Goal: Transaction & Acquisition: Purchase product/service

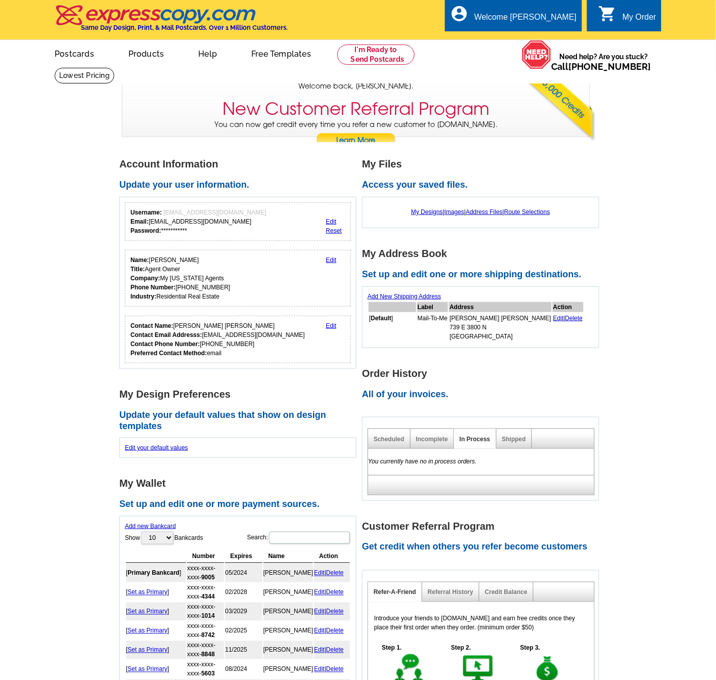
click at [310, 447] on div "Edit your default values" at bounding box center [237, 447] width 237 height 20
click at [81, 53] on link "Postcards" at bounding box center [73, 53] width 71 height 24
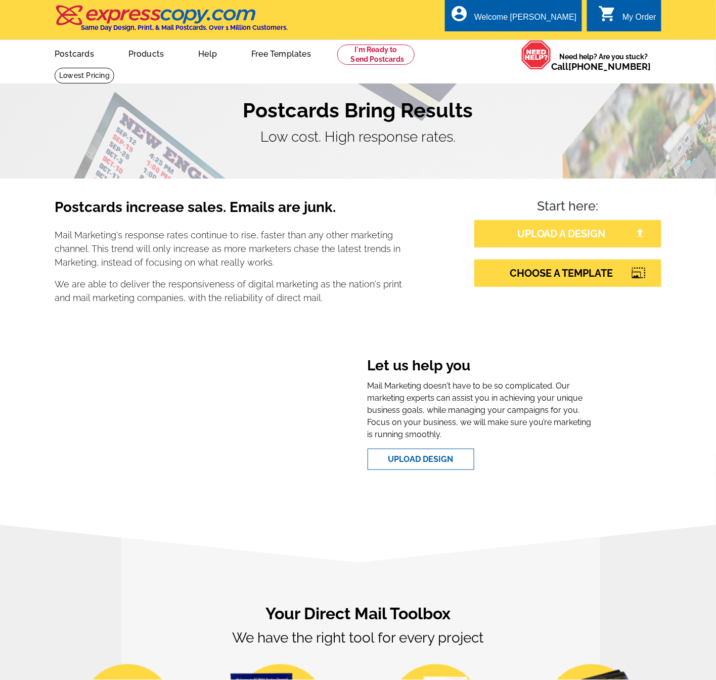
click at [573, 229] on link "UPLOAD A DESIGN" at bounding box center [567, 233] width 187 height 27
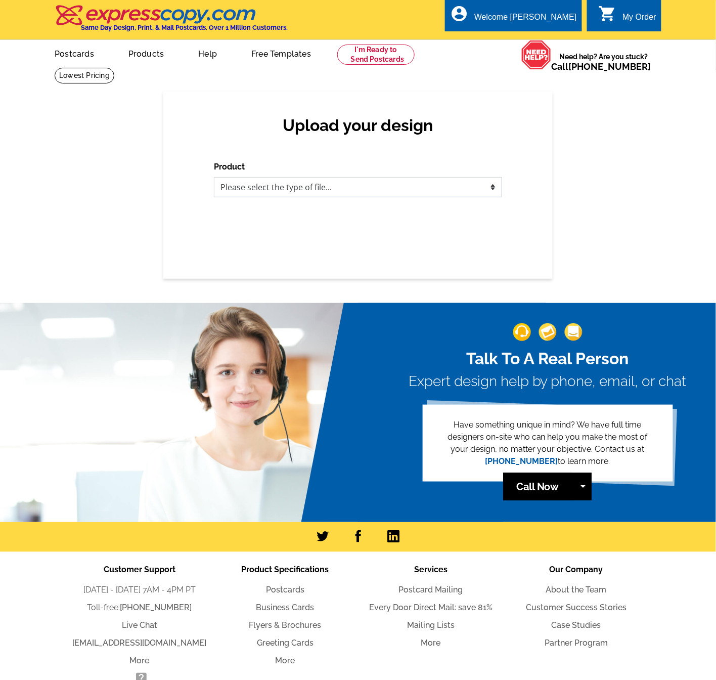
click at [304, 187] on select "Please select the type of file... Postcards Business Cards Letters and flyers G…" at bounding box center [358, 187] width 288 height 20
select select "1"
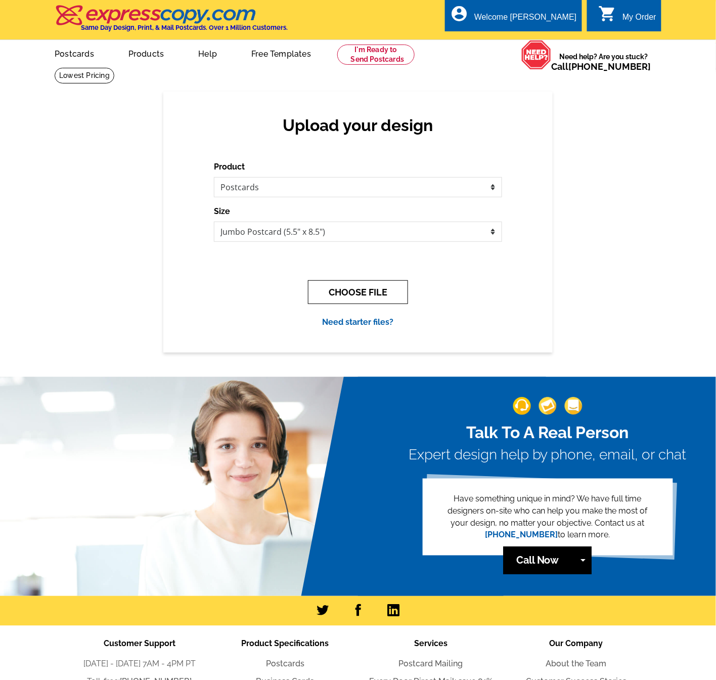
click at [356, 288] on button "CHOOSE FILE" at bounding box center [358, 292] width 100 height 24
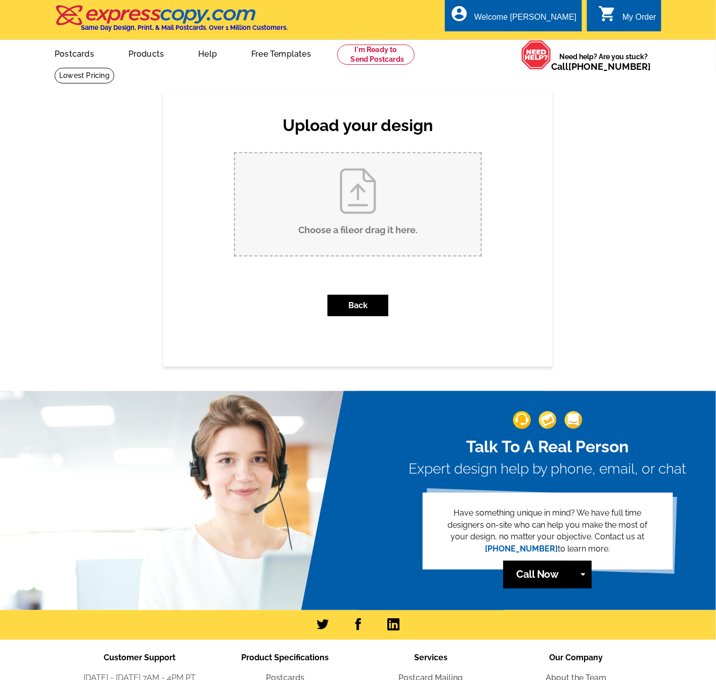
click at [342, 225] on input "Choose a file or drag it here ." at bounding box center [358, 204] width 246 height 102
type input "C:\fakepath\Back.png"
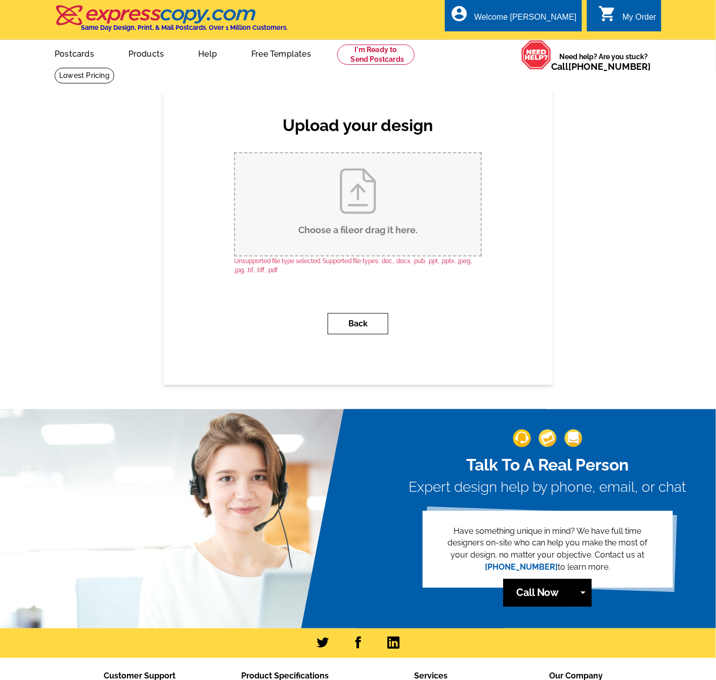
click at [355, 323] on button "Back" at bounding box center [358, 323] width 61 height 21
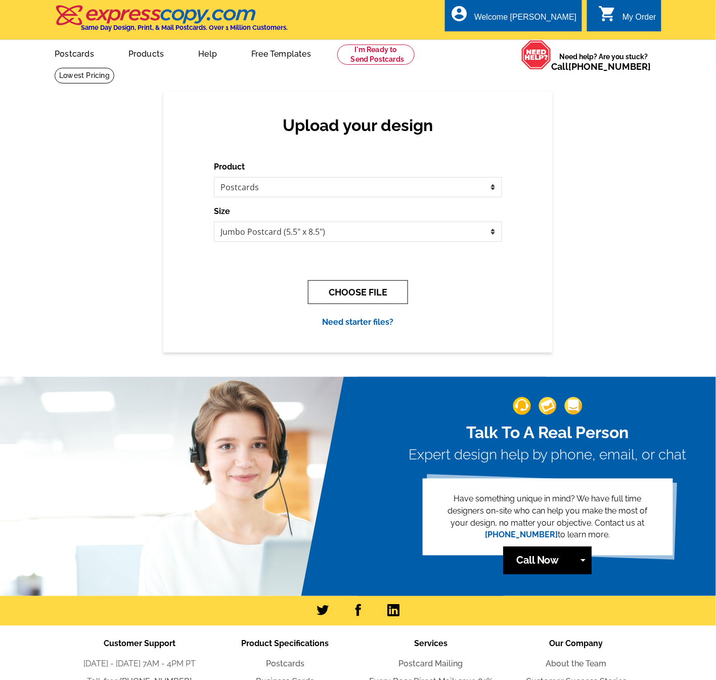
click at [350, 291] on button "CHOOSE FILE" at bounding box center [358, 292] width 100 height 24
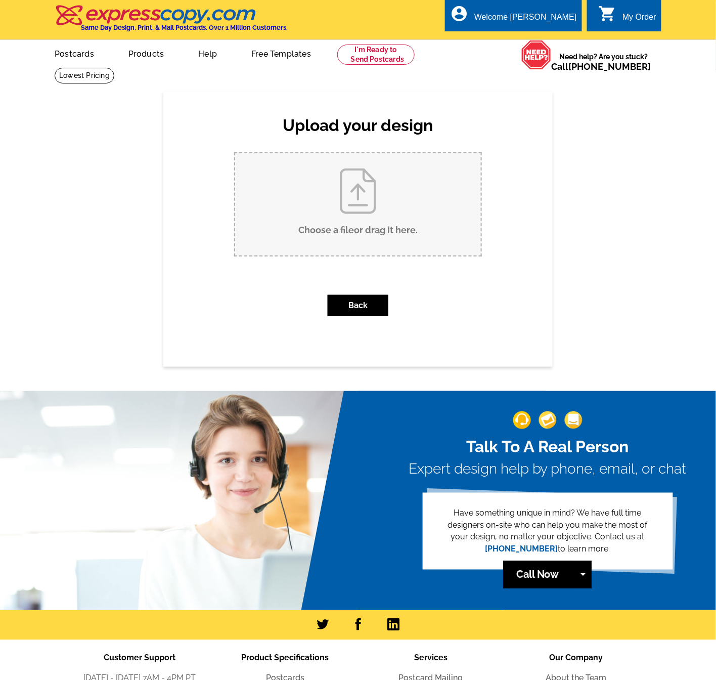
click at [352, 193] on input "Choose a file or drag it here ." at bounding box center [358, 204] width 246 height 102
type input "C:\fakepath\Front.png"
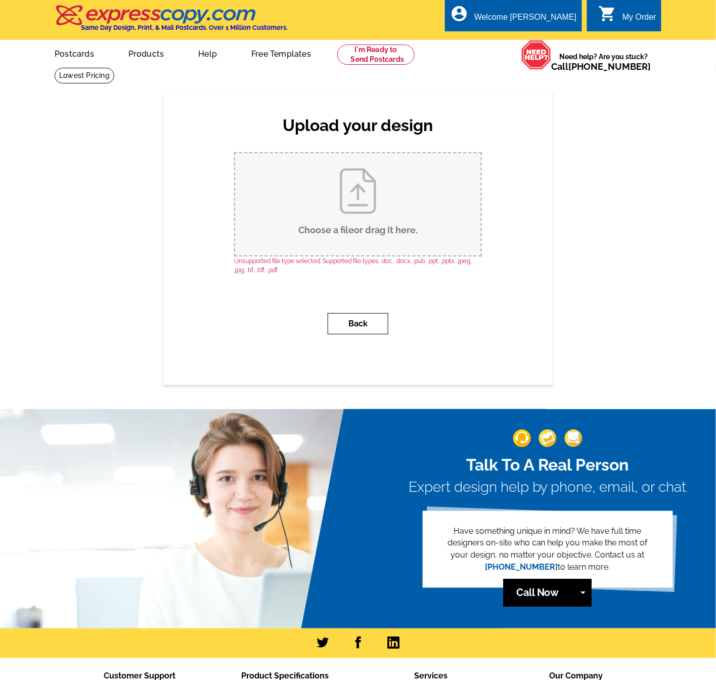
click at [341, 325] on button "Back" at bounding box center [358, 323] width 61 height 21
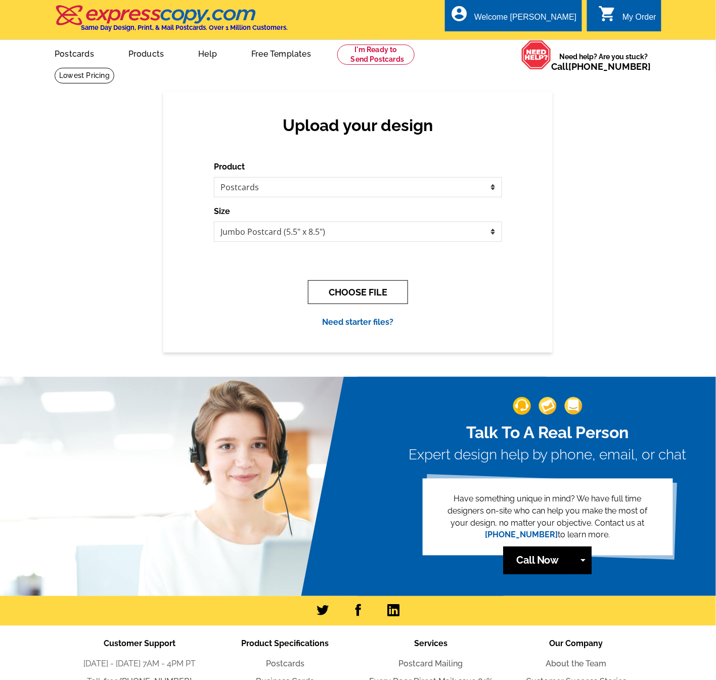
click at [351, 295] on button "CHOOSE FILE" at bounding box center [358, 292] width 100 height 24
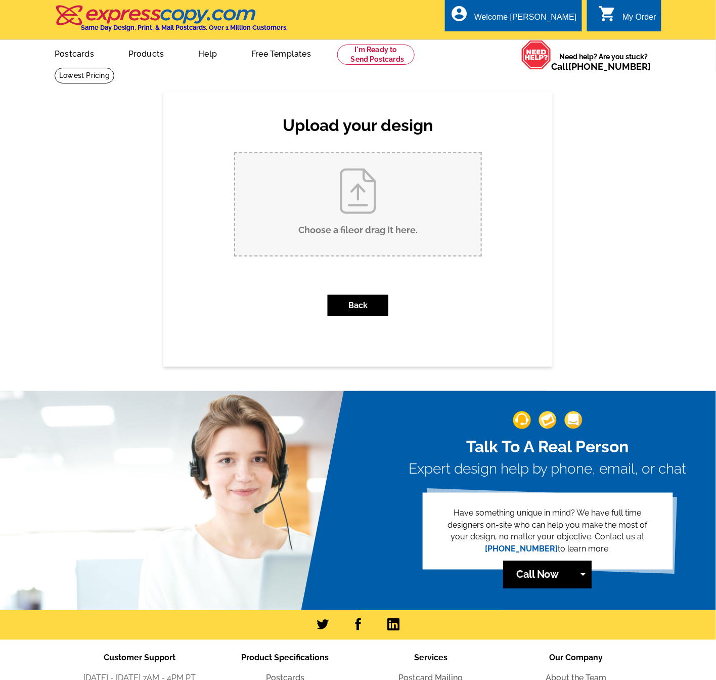
click at [353, 202] on input "Choose a file or drag it here ." at bounding box center [358, 204] width 246 height 102
type input "C:\fakepath\Potluck & Puppy Postcard .pdf"
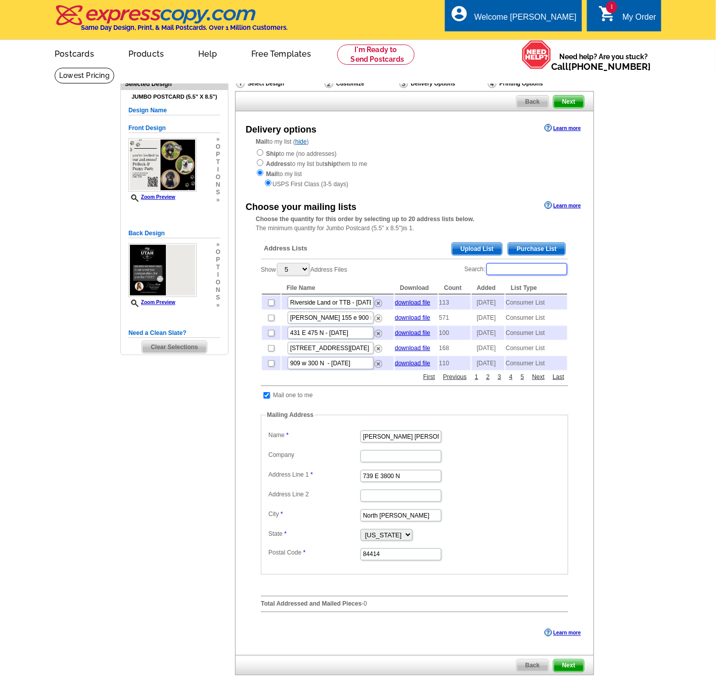
click at [515, 271] on input "Search:" at bounding box center [526, 269] width 81 height 12
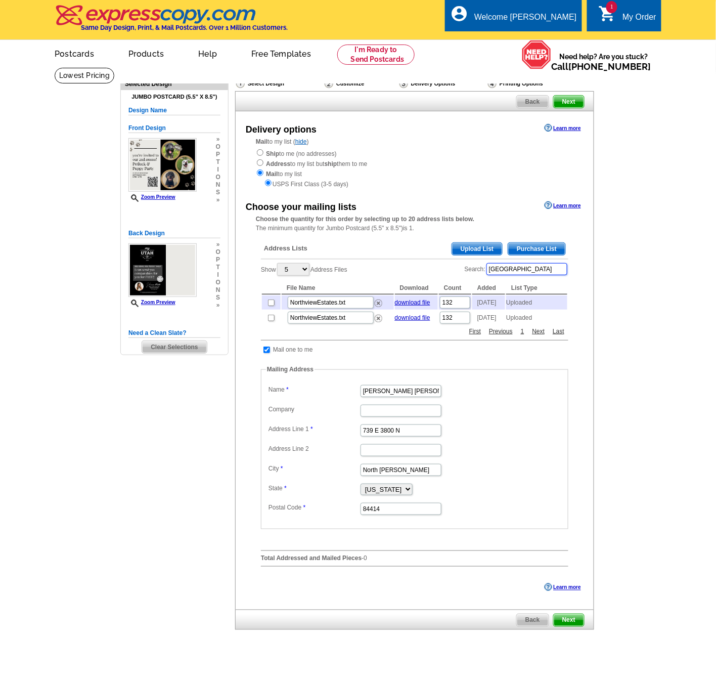
type input "northview"
click at [271, 303] on input "checkbox" at bounding box center [271, 302] width 7 height 7
checkbox input "true"
click at [530, 270] on input "northview" at bounding box center [526, 269] width 81 height 12
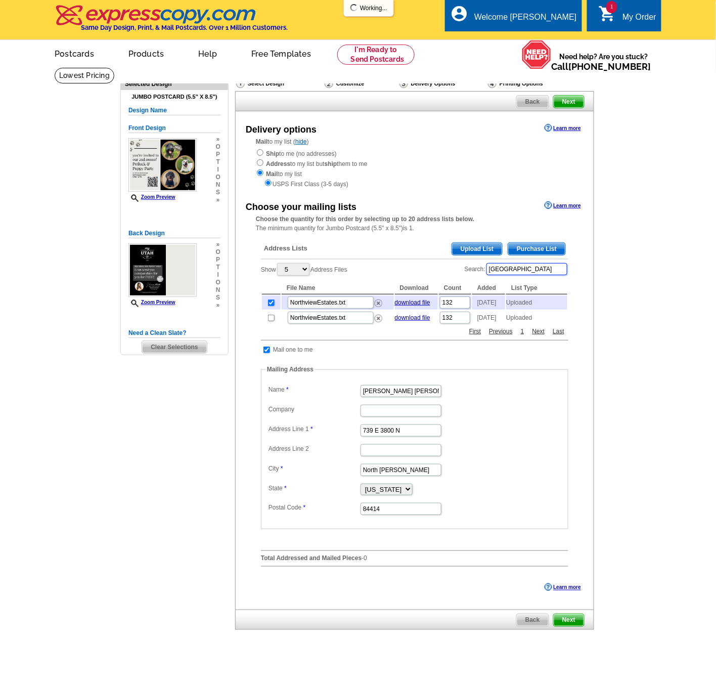
click at [530, 270] on input "northview" at bounding box center [526, 269] width 81 height 12
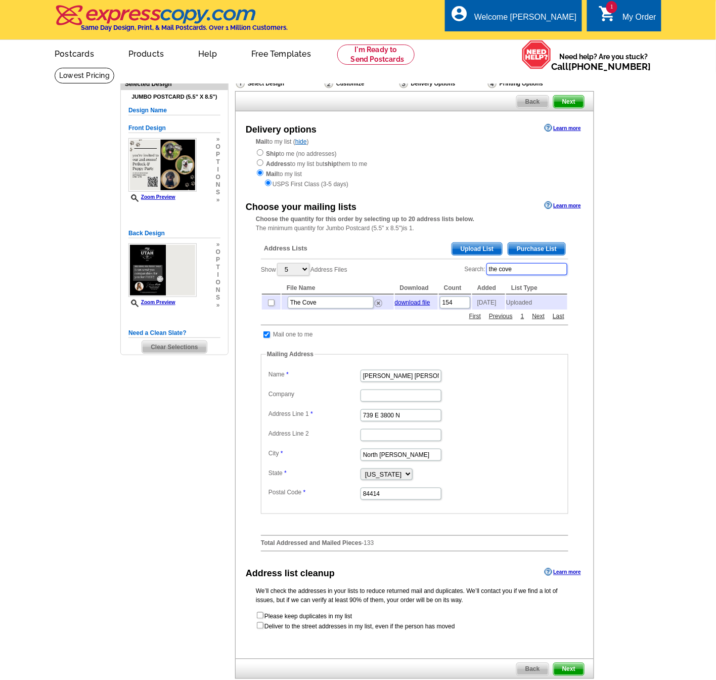
type input "the cove"
click at [273, 302] on input "checkbox" at bounding box center [271, 302] width 7 height 7
checkbox input "true"
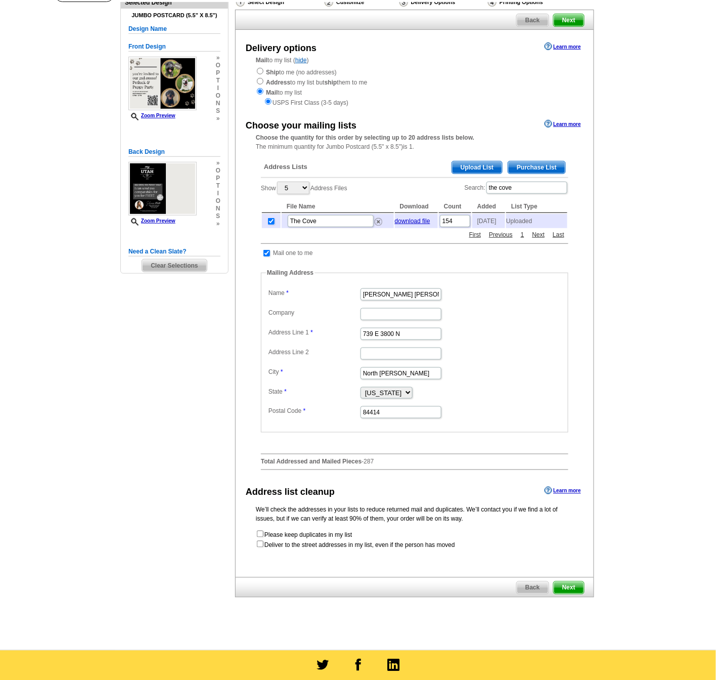
scroll to position [63, 0]
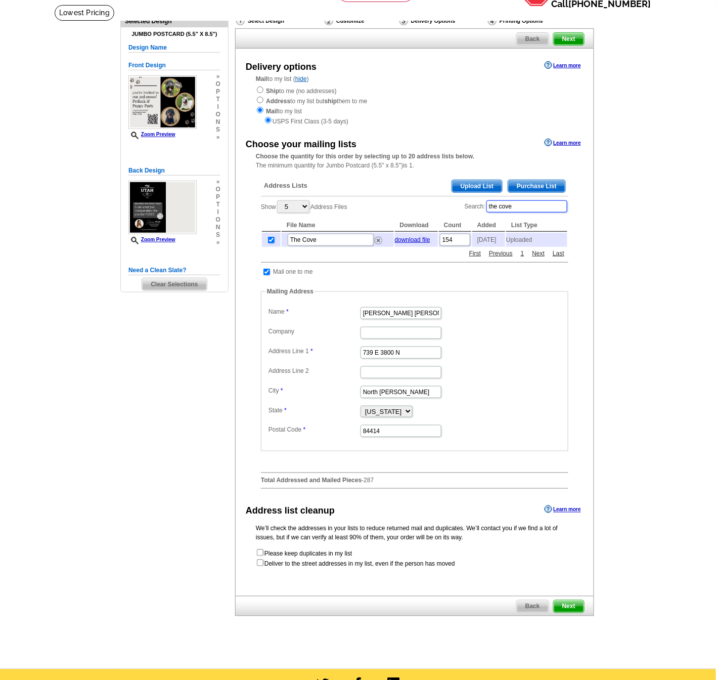
click at [519, 201] on input "the cove" at bounding box center [526, 206] width 81 height 12
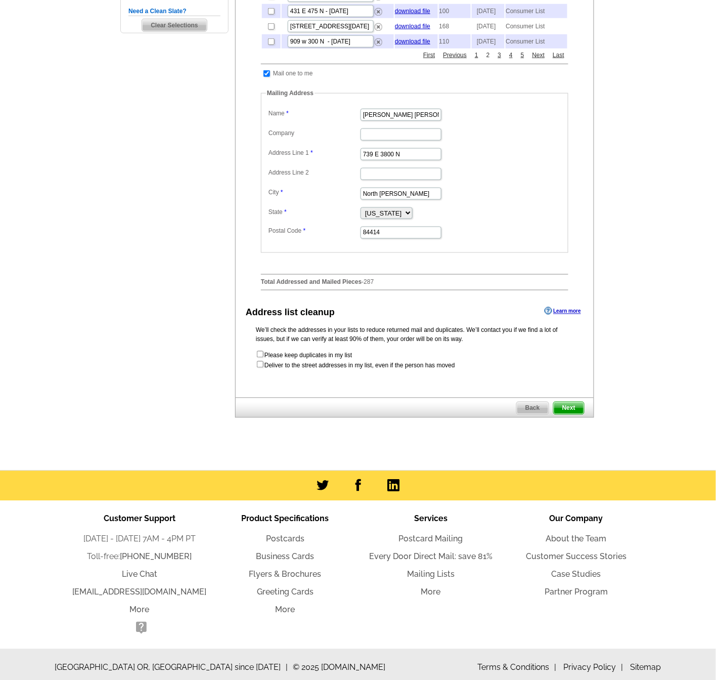
scroll to position [339, 0]
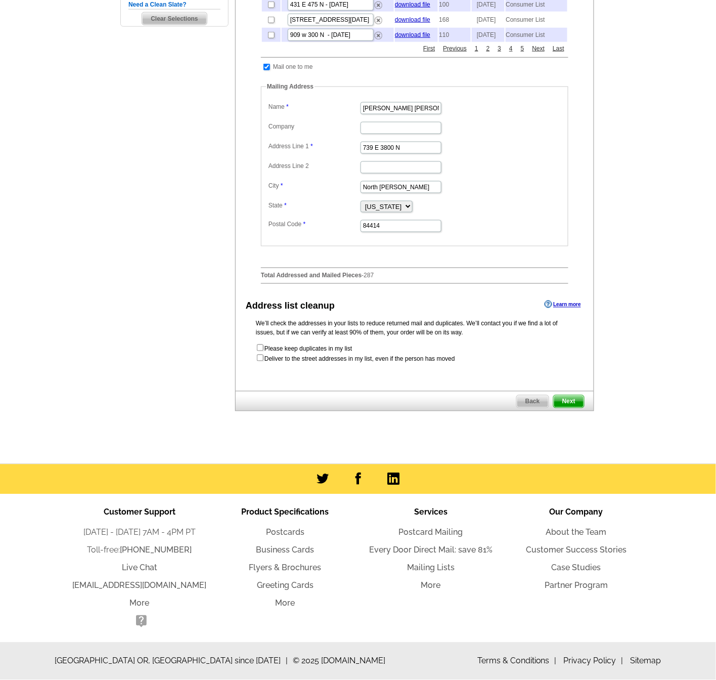
click at [574, 403] on span "Next" at bounding box center [569, 401] width 30 height 12
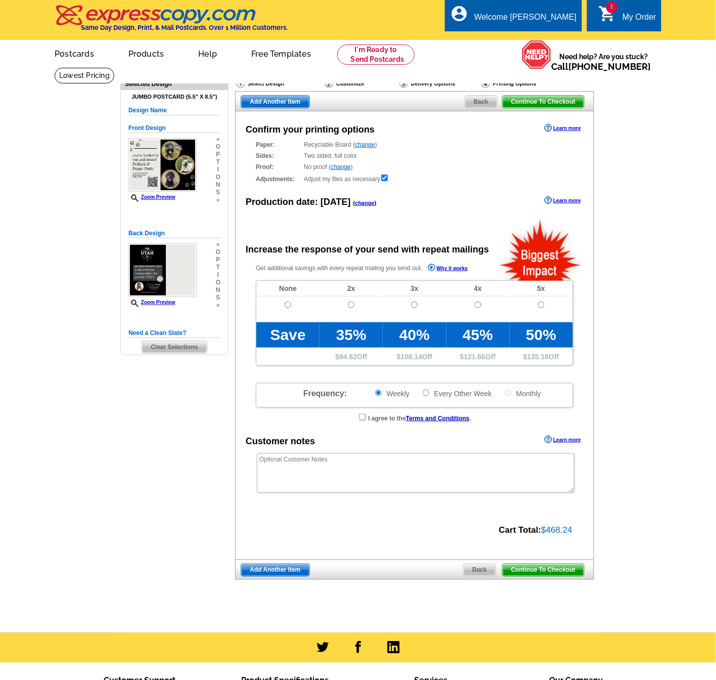
radio input "false"
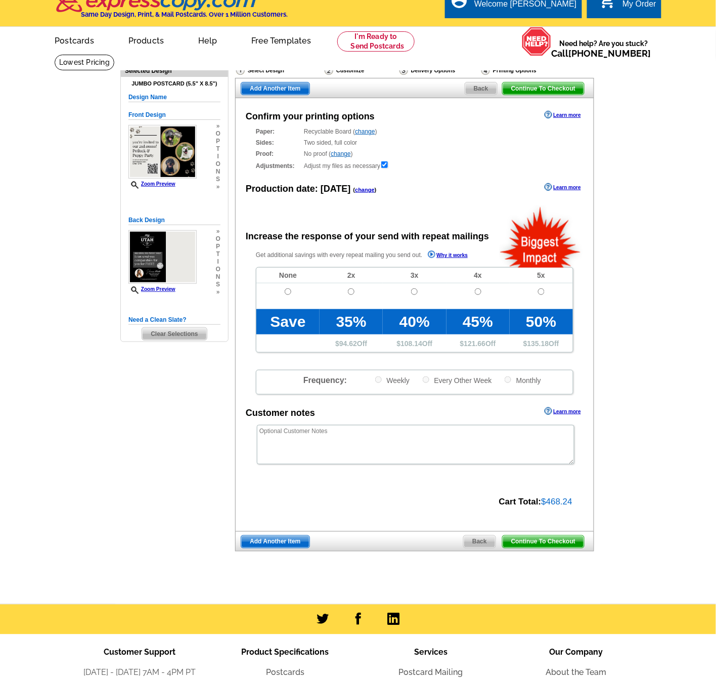
scroll to position [28, 0]
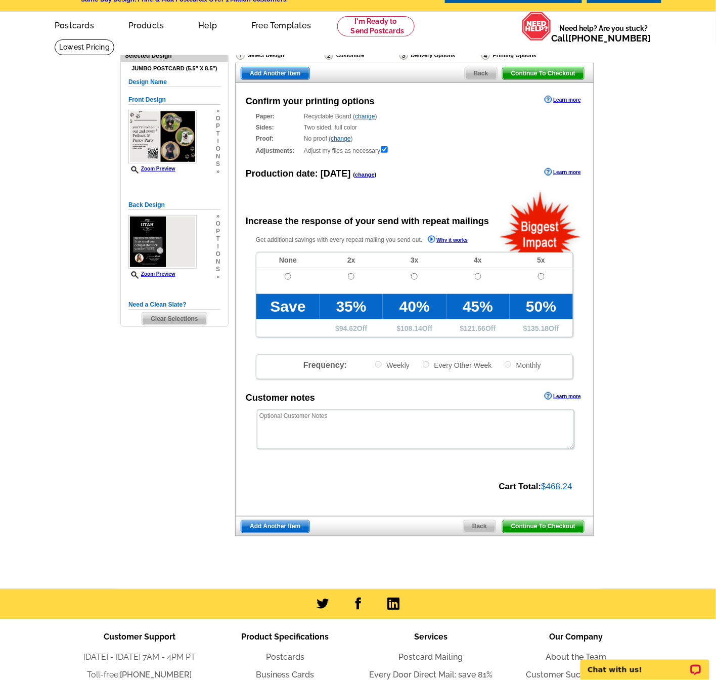
click at [368, 116] on link "change" at bounding box center [365, 116] width 20 height 7
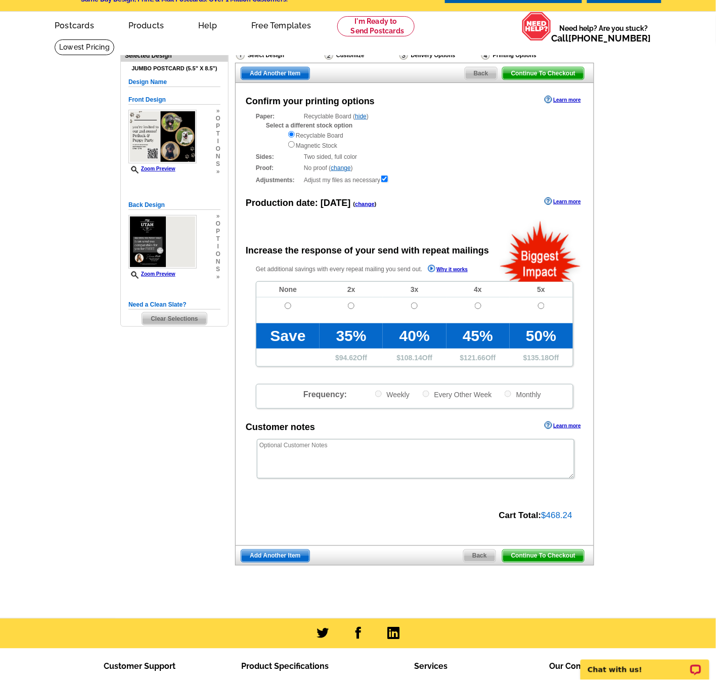
click at [367, 116] on link "hide" at bounding box center [361, 116] width 12 height 7
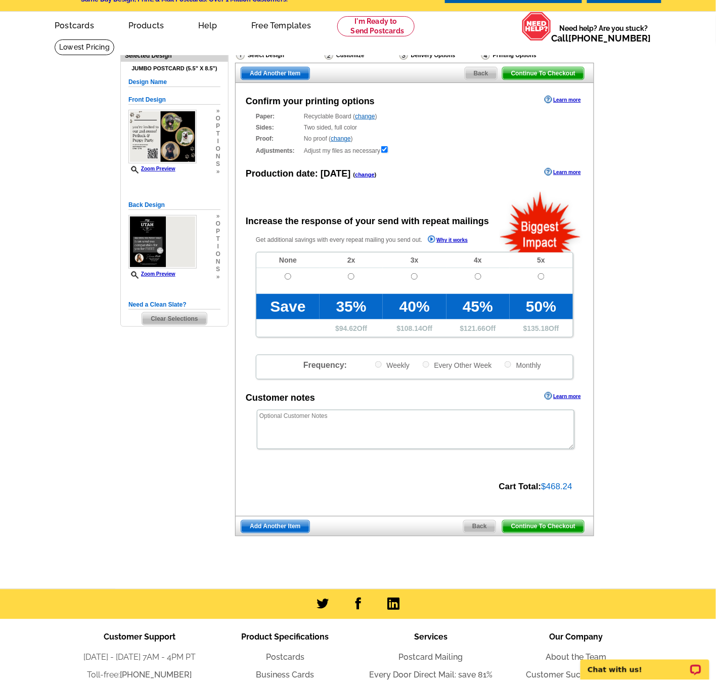
click at [552, 521] on span "Continue To Checkout" at bounding box center [543, 526] width 81 height 12
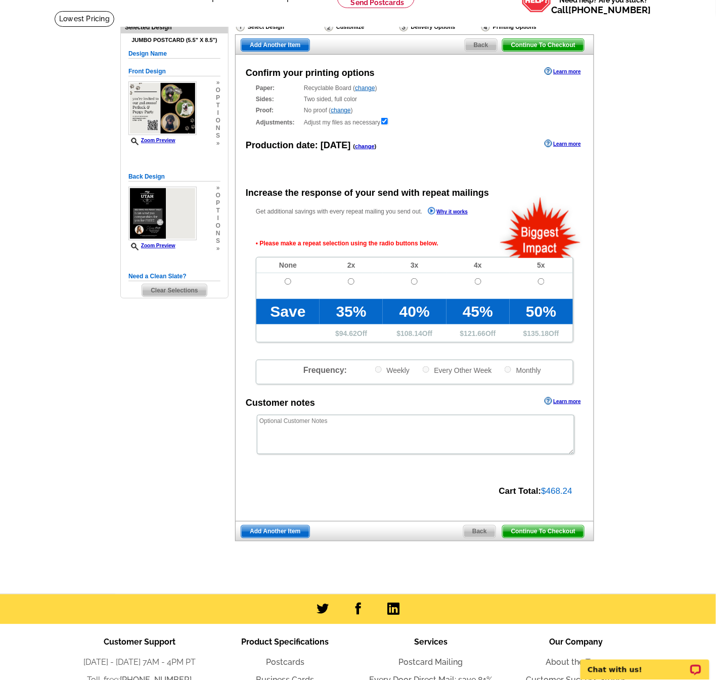
scroll to position [55, 0]
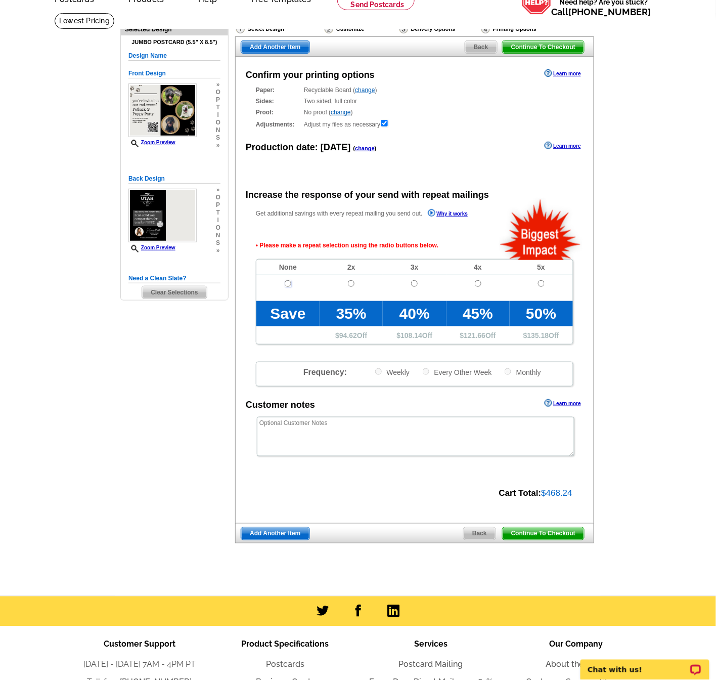
click at [285, 282] on input "radio" at bounding box center [288, 283] width 7 height 7
radio input "true"
click at [545, 528] on span "Continue To Checkout" at bounding box center [543, 533] width 81 height 12
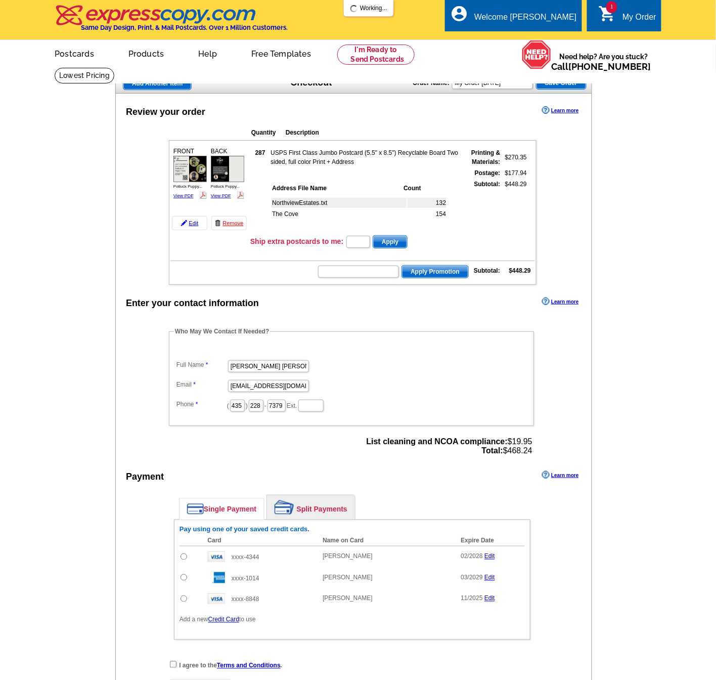
click at [364, 262] on td "Apply Promotion Subtotal: $448.29" at bounding box center [352, 270] width 365 height 17
click at [364, 265] on input "text" at bounding box center [358, 271] width 81 height 12
click at [364, 269] on input "text" at bounding box center [358, 271] width 81 height 12
type input "sms50m"
click at [440, 265] on span "Apply Promotion" at bounding box center [435, 271] width 66 height 12
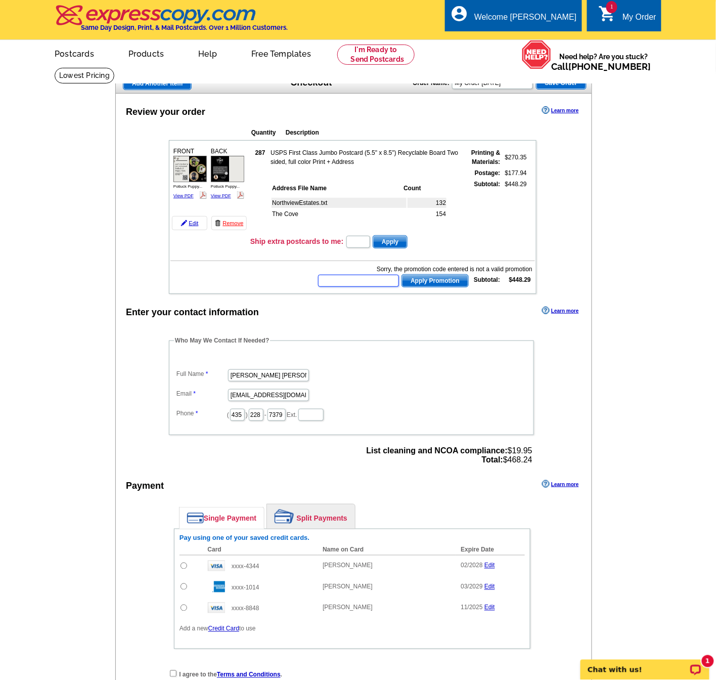
click at [378, 276] on input "text" at bounding box center [358, 281] width 81 height 12
type input "sms50"
click at [422, 282] on span "Apply Promotion" at bounding box center [435, 281] width 66 height 12
click at [372, 276] on input "text" at bounding box center [358, 281] width 81 height 12
click at [638, 661] on div "1 Chat with us!" at bounding box center [644, 669] width 129 height 20
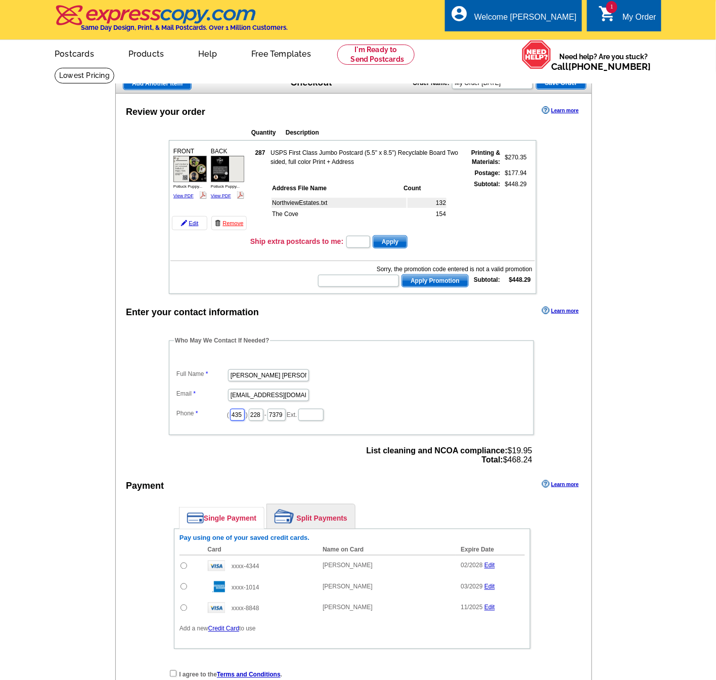
click at [234, 411] on input "435" at bounding box center [237, 415] width 15 height 12
type input "801"
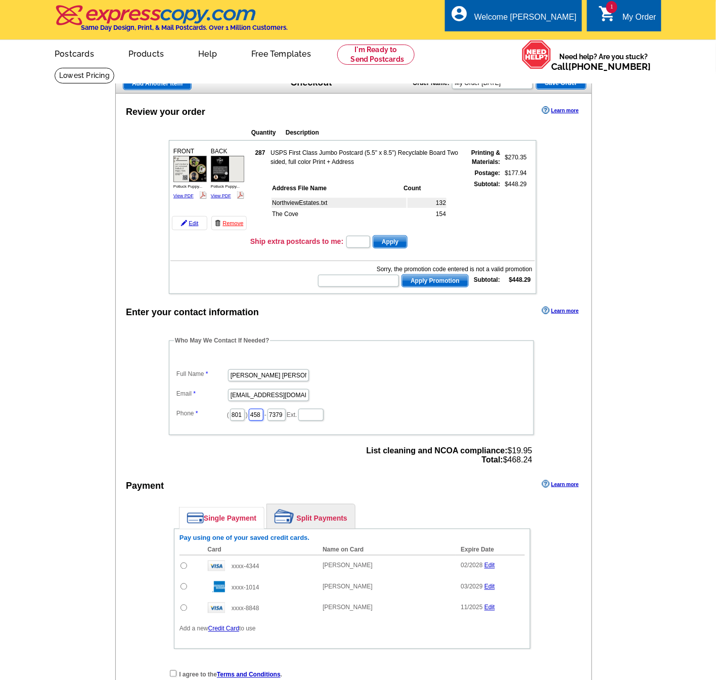
scroll to position [0, 0]
type input "458"
type input "6467"
drag, startPoint x: 411, startPoint y: 357, endPoint x: 391, endPoint y: 364, distance: 21.1
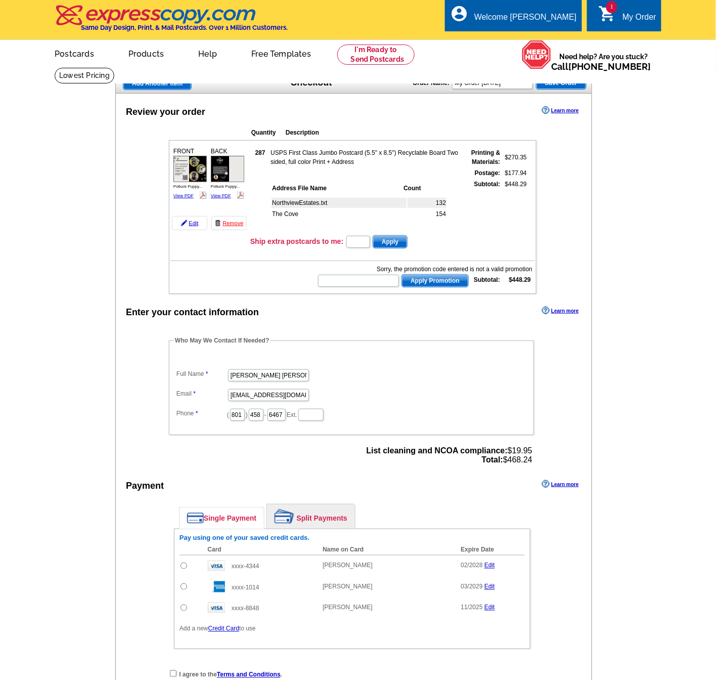
click at [411, 357] on dl "Full Name [PERSON_NAME] [PERSON_NAME] Email [EMAIL_ADDRESS][DOMAIN_NAME] Phone …" at bounding box center [351, 387] width 355 height 68
click at [281, 389] on input "[EMAIL_ADDRESS][DOMAIN_NAME]" at bounding box center [268, 395] width 81 height 12
click at [363, 387] on dd "[EMAIL_ADDRESS][DOMAIN_NAME]" at bounding box center [351, 394] width 355 height 16
click at [269, 389] on input "[EMAIL_ADDRESS][DOMAIN_NAME]" at bounding box center [268, 395] width 81 height 12
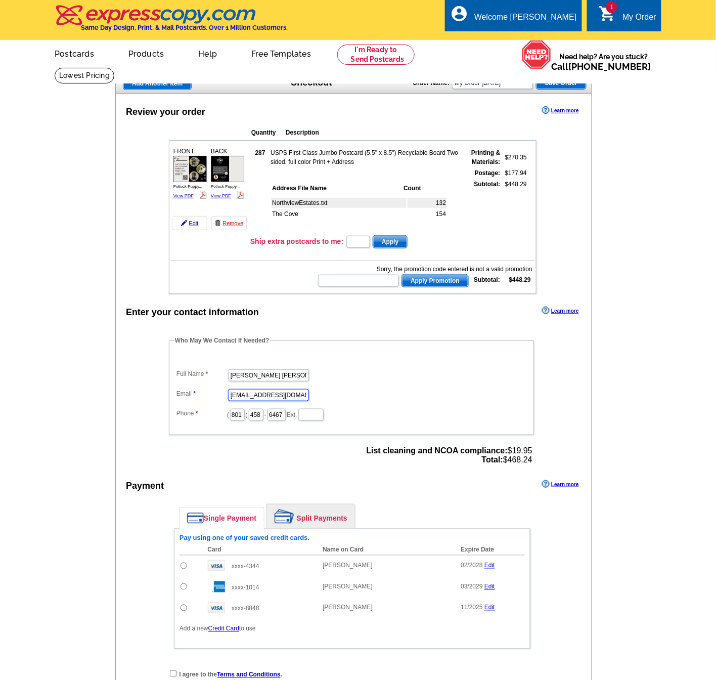
type input "[EMAIL_ADDRESS][DOMAIN_NAME]"
click at [386, 388] on dd "[EMAIL_ADDRESS][DOMAIN_NAME]" at bounding box center [351, 394] width 355 height 16
click at [383, 393] on dd "[EMAIL_ADDRESS][DOMAIN_NAME]" at bounding box center [351, 394] width 355 height 16
click at [362, 281] on input "text" at bounding box center [358, 281] width 81 height 12
type input "sms40"
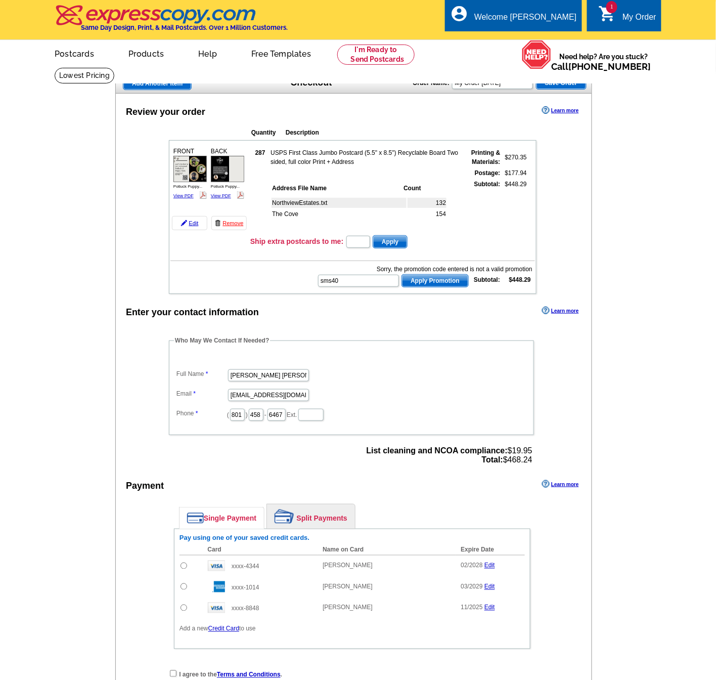
click at [433, 277] on span "Apply Promotion" at bounding box center [435, 281] width 66 height 12
click at [358, 275] on input "text" at bounding box center [358, 281] width 81 height 12
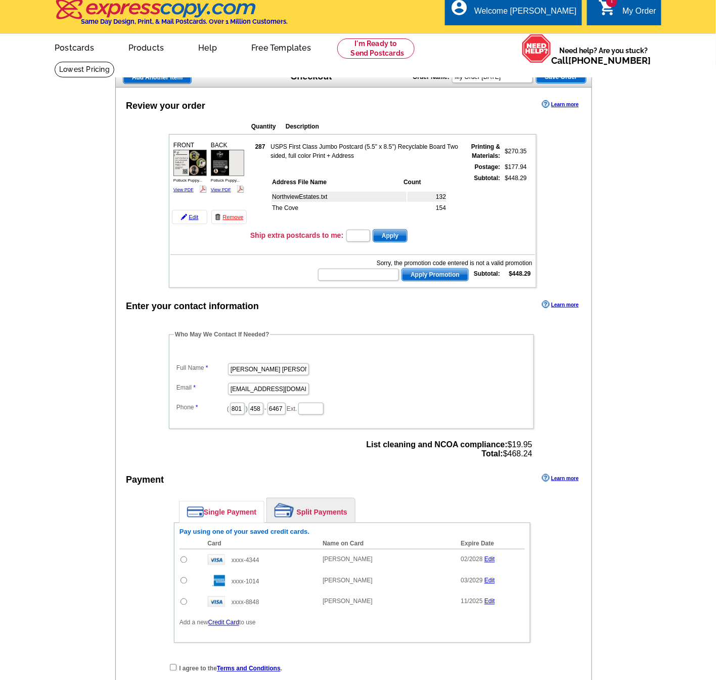
scroll to position [7, 0]
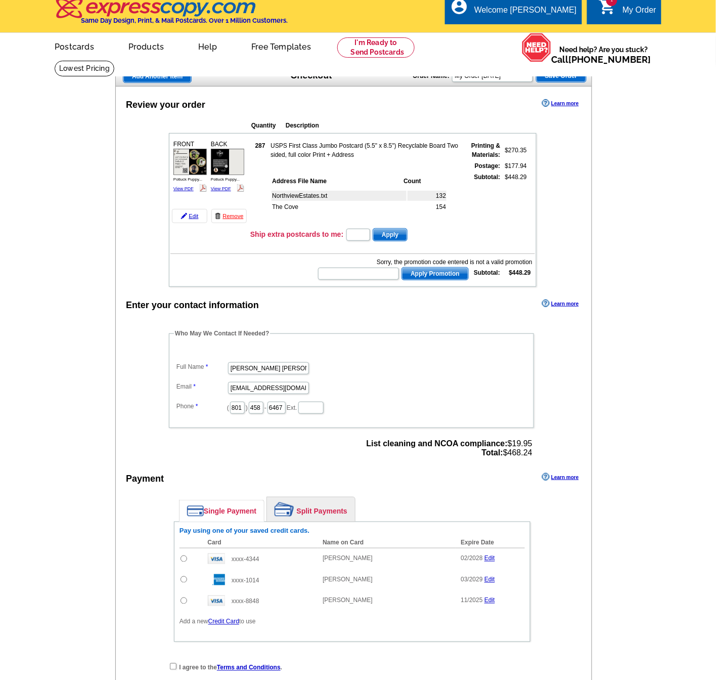
click at [265, 439] on div "Who May We Contact If Needed? Full Name [PERSON_NAME] [PERSON_NAME] Email [EMAI…" at bounding box center [352, 394] width 407 height 131
click at [370, 260] on div "Sorry, the promotion code entered is not a valid promotion" at bounding box center [424, 261] width 215 height 9
click at [369, 267] on input "text" at bounding box center [358, 273] width 81 height 12
paste input "CC2330"
type input "CC2330"
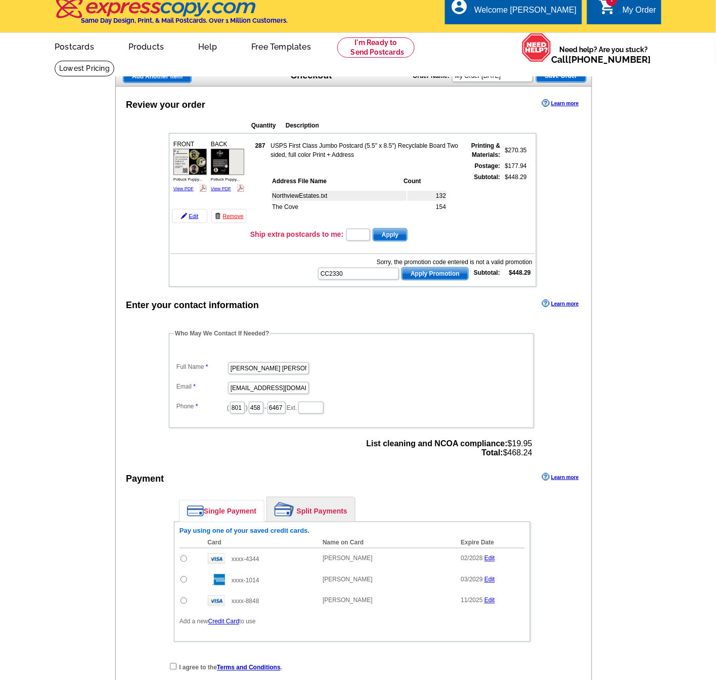
click at [414, 269] on span "Apply Promotion" at bounding box center [435, 273] width 66 height 12
click at [347, 267] on input "text" at bounding box center [358, 273] width 81 height 12
click at [599, 667] on p "Chat ended" at bounding box center [638, 669] width 100 height 8
drag, startPoint x: 329, startPoint y: 266, endPoint x: 343, endPoint y: 276, distance: 17.8
click at [329, 267] on td "Sorry, the promotion code entered is not a valid promotion Apply Promotion Subt…" at bounding box center [352, 268] width 365 height 26
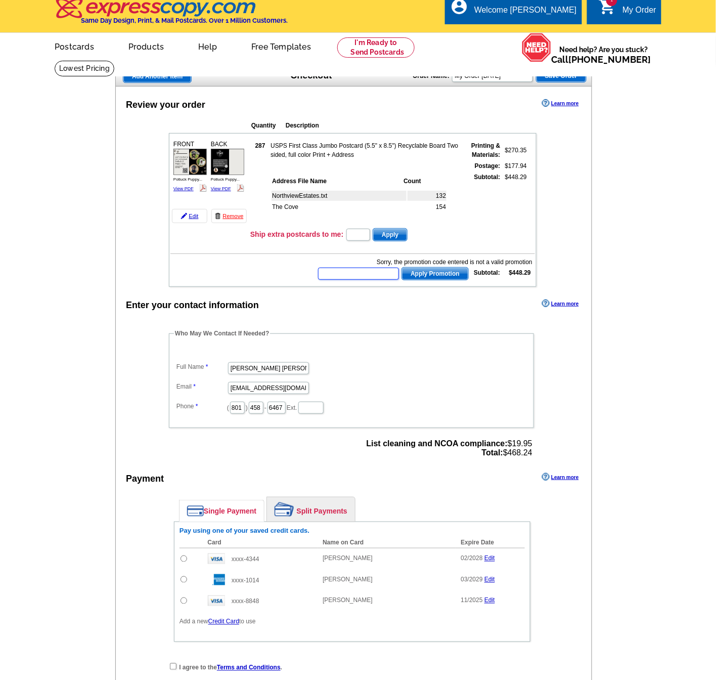
click at [349, 271] on input "text" at bounding box center [358, 273] width 81 height 12
paste input "CC2330"
type input "CC2330"
click at [445, 267] on span "Apply Promotion" at bounding box center [435, 273] width 66 height 12
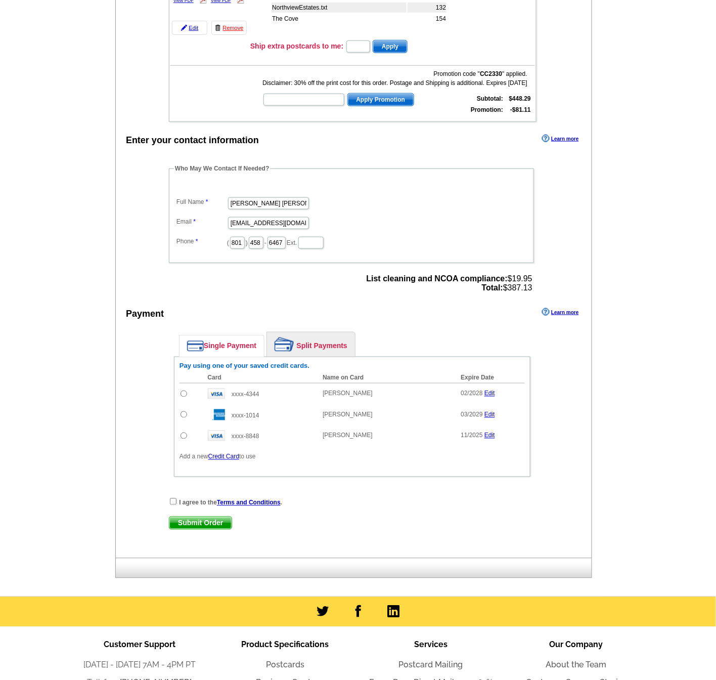
scroll to position [317, 0]
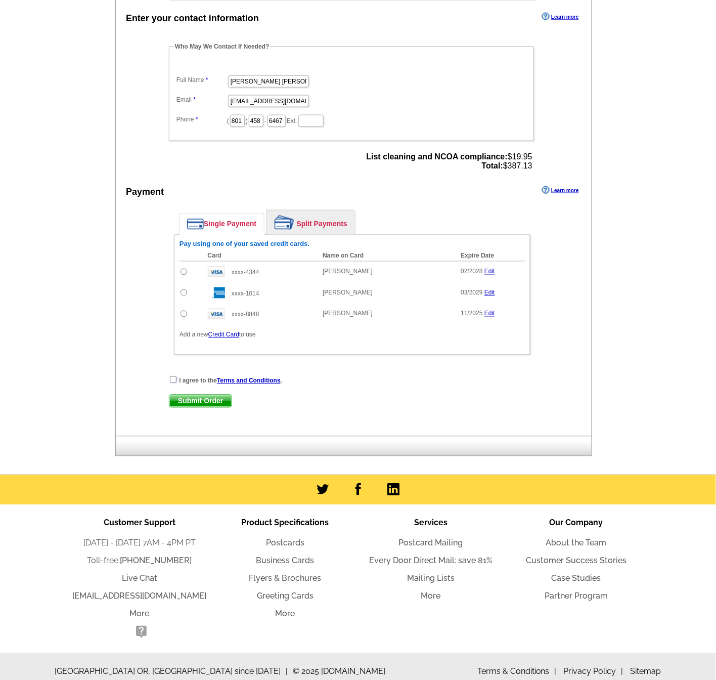
click at [172, 376] on input "checkbox" at bounding box center [173, 379] width 7 height 7
checkbox input "true"
click at [187, 289] on input "radio" at bounding box center [184, 292] width 7 height 7
radio input "true"
click at [200, 395] on span "Submit Order" at bounding box center [200, 401] width 62 height 12
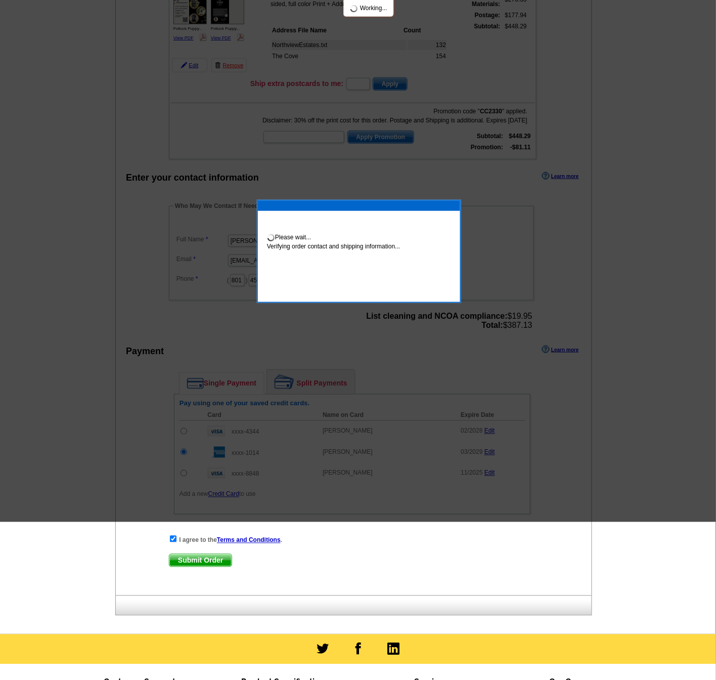
scroll to position [0, 0]
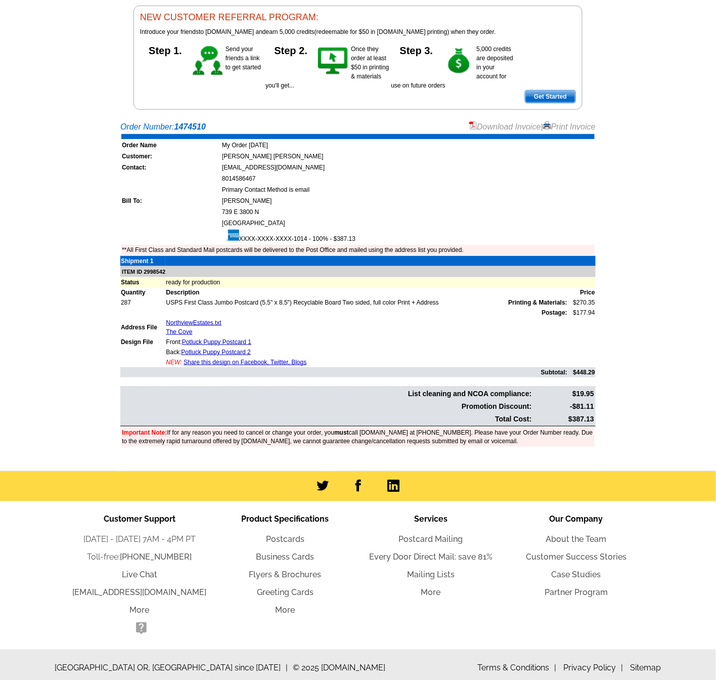
scroll to position [97, 0]
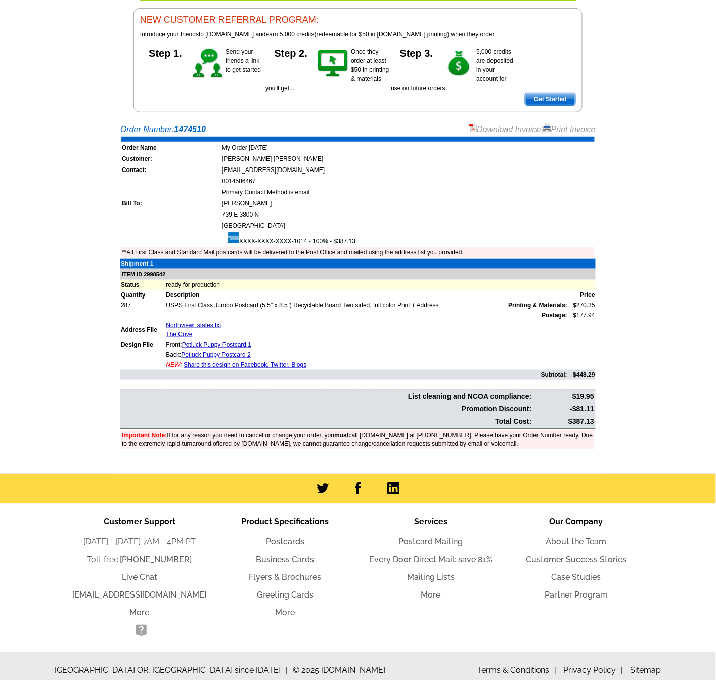
drag, startPoint x: 593, startPoint y: 416, endPoint x: 563, endPoint y: 416, distance: 30.3
click at [563, 416] on td "$387.13" at bounding box center [563, 422] width 61 height 12
copy td "$387.13"
drag, startPoint x: 312, startPoint y: 307, endPoint x: 155, endPoint y: 286, distance: 158.2
click at [312, 310] on td "Postage:" at bounding box center [366, 315] width 402 height 10
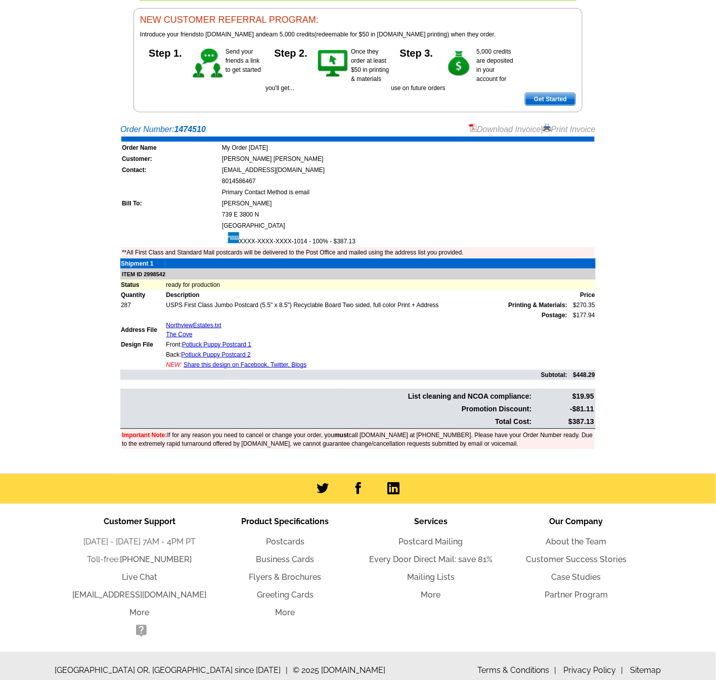
drag, startPoint x: 115, startPoint y: 258, endPoint x: 592, endPoint y: 422, distance: 504.6
click at [593, 422] on main "Order Number: 1474510 Download Invoice | Print Invoice Order Name My Order 2025…" at bounding box center [358, 295] width 716 height 355
copy div "Shipment 1 ITEM ID 2998542 Status ready for production Quantity Description Pri…"
